Goal: Find specific page/section: Find specific page/section

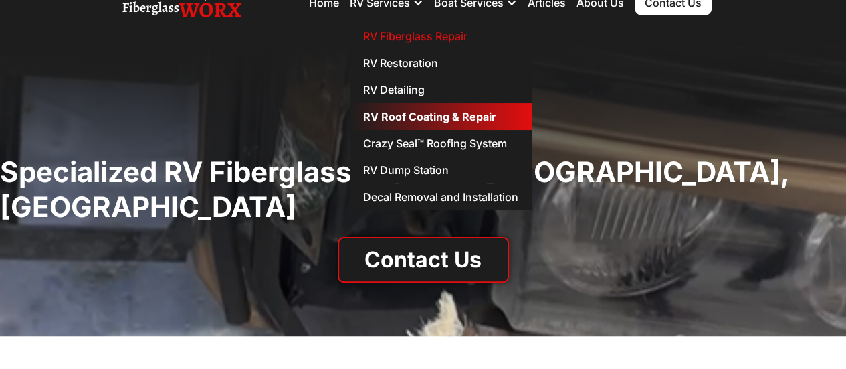
scroll to position [67, 0]
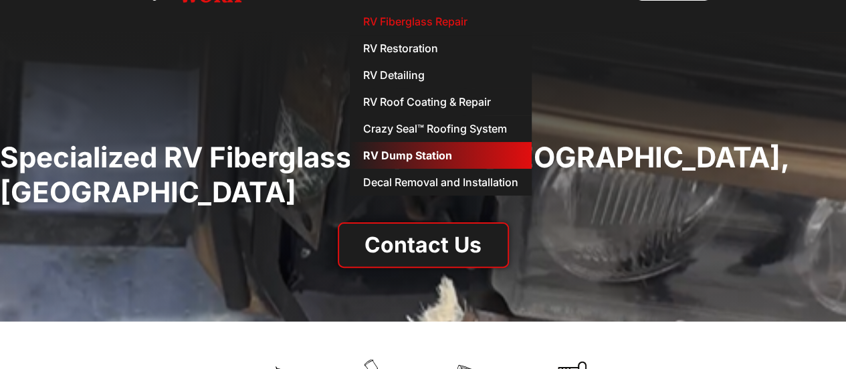
click at [381, 157] on link "RV Dump Station" at bounding box center [441, 155] width 182 height 27
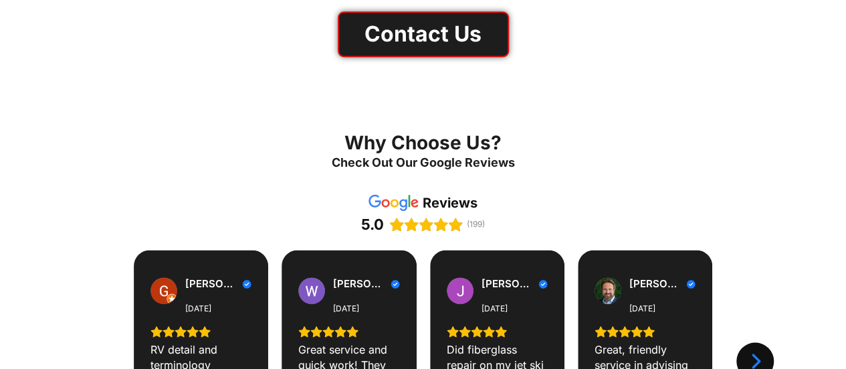
scroll to position [937, 0]
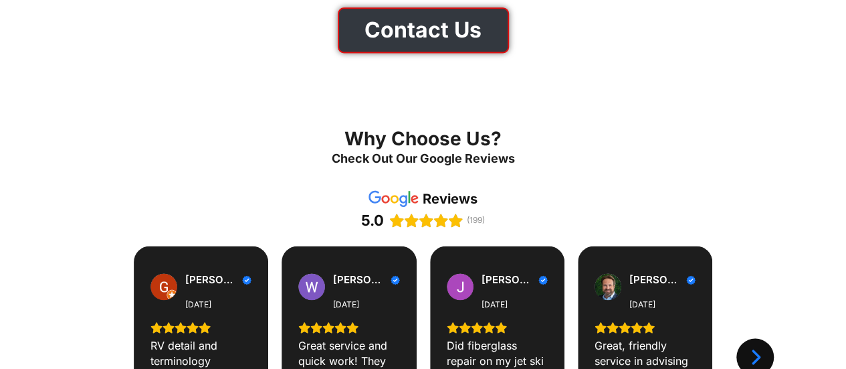
click at [420, 53] on link "Contact Us" at bounding box center [423, 29] width 171 height 45
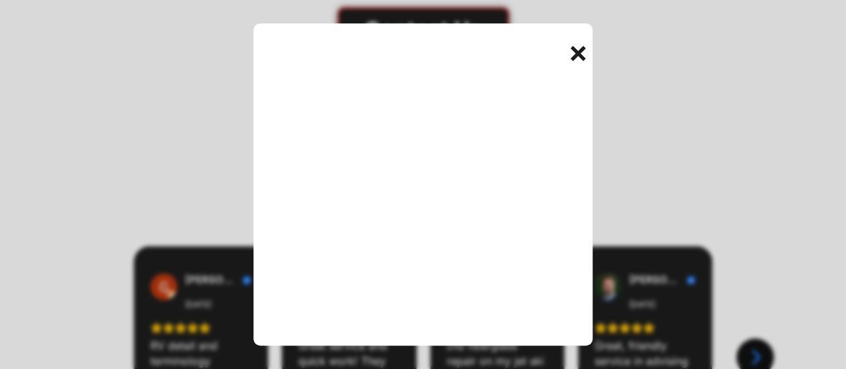
click at [579, 51] on div "+" at bounding box center [580, 51] width 27 height 27
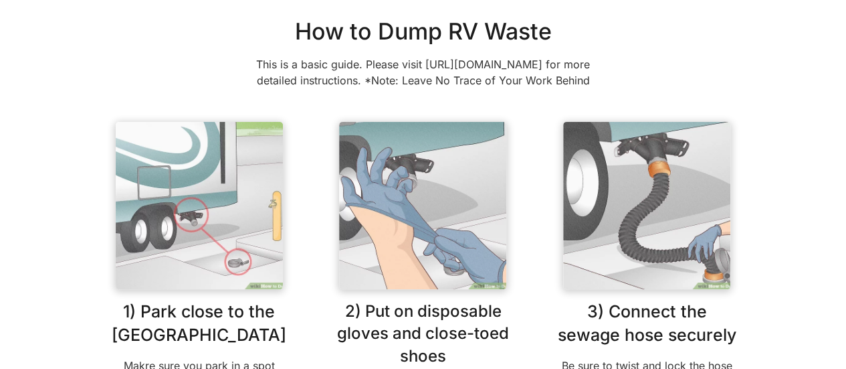
scroll to position [0, 0]
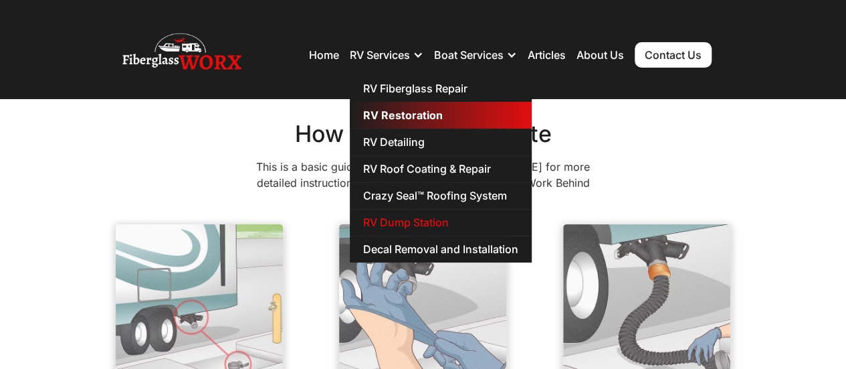
click at [384, 118] on link "RV Restoration" at bounding box center [441, 115] width 182 height 27
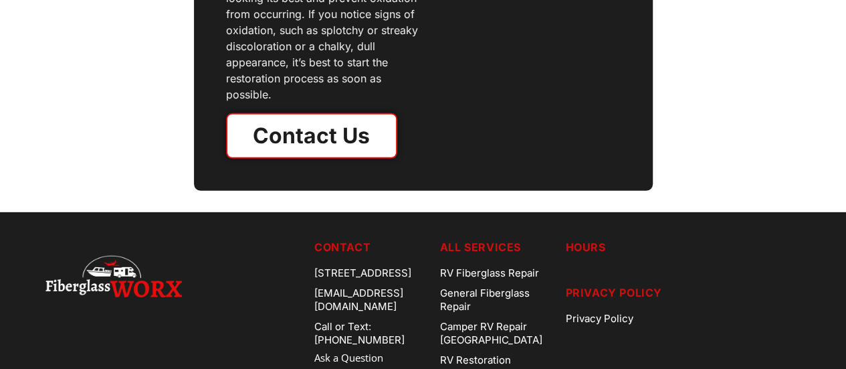
scroll to position [1606, 0]
